Goal: Find specific page/section: Find specific page/section

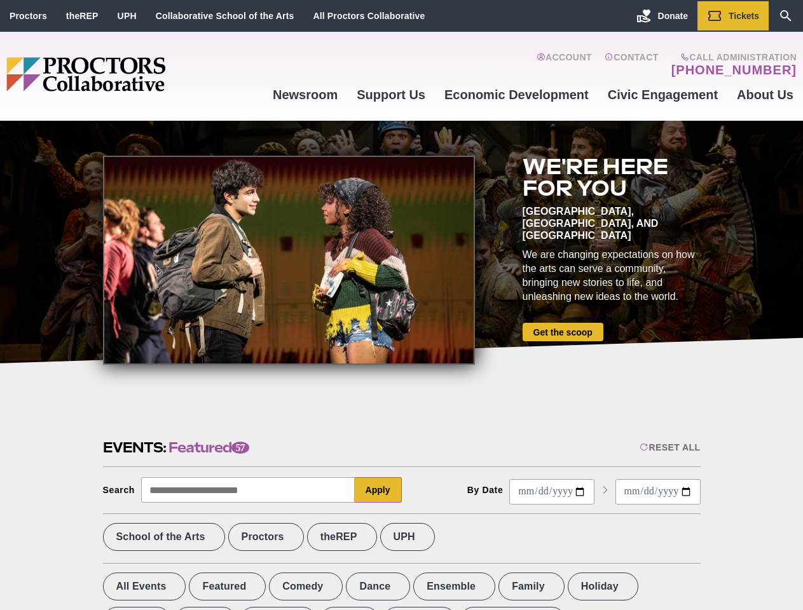
click at [401, 305] on div at bounding box center [289, 260] width 372 height 209
click at [669, 447] on div "Reset All" at bounding box center [669, 447] width 60 height 10
click at [378, 490] on button "Apply" at bounding box center [378, 489] width 47 height 25
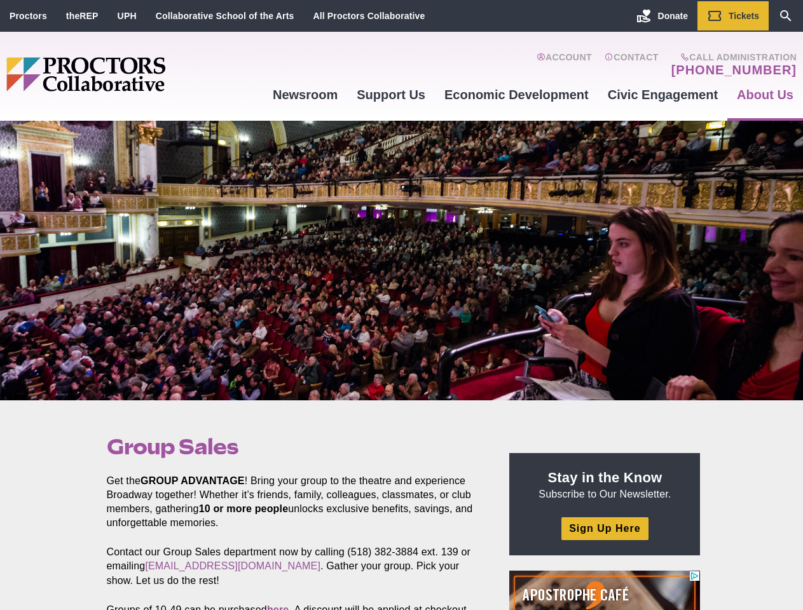
click at [401, 305] on div at bounding box center [401, 261] width 803 height 280
